Goal: Find specific page/section: Find specific page/section

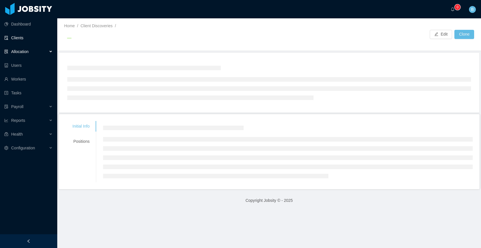
click at [19, 36] on link "Clients" at bounding box center [28, 37] width 48 height 11
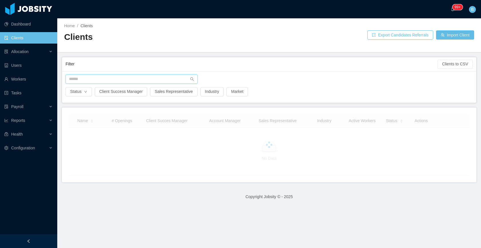
click at [91, 81] on input "text" at bounding box center [132, 79] width 132 height 9
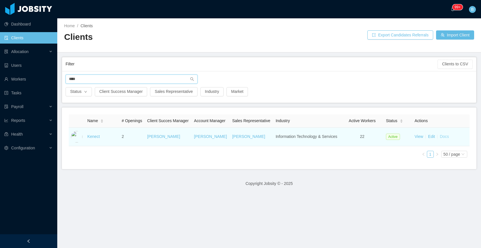
type input "****"
click at [440, 139] on link "Docs" at bounding box center [444, 136] width 9 height 5
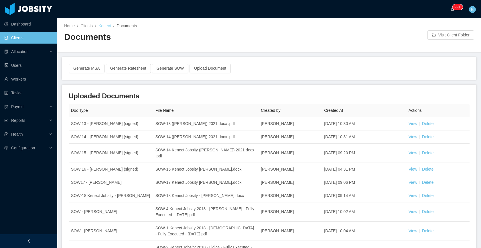
click at [105, 26] on link "Kenect" at bounding box center [105, 25] width 13 height 5
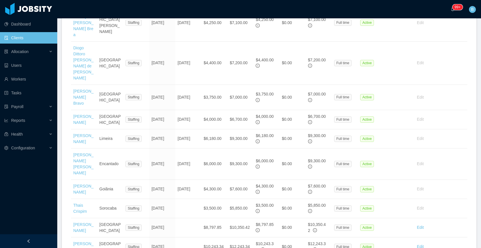
scroll to position [305, 0]
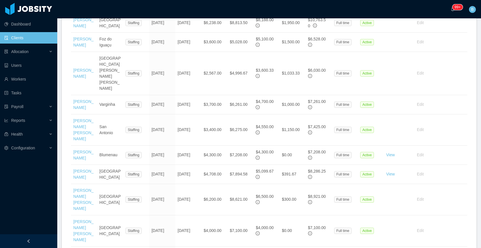
drag, startPoint x: 476, startPoint y: 109, endPoint x: 469, endPoint y: 128, distance: 19.4
click at [469, 128] on section "··· 99+ ··· B ··· Home / Clients / [PERSON_NAME] / Kenect Options Status: Activ…" at bounding box center [269, 124] width 424 height 248
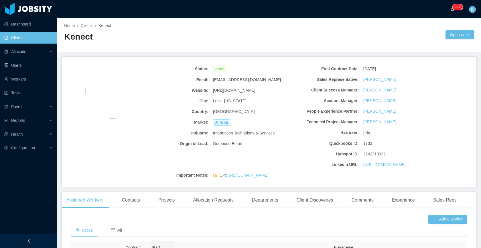
scroll to position [0, 0]
